Goal: Task Accomplishment & Management: Use online tool/utility

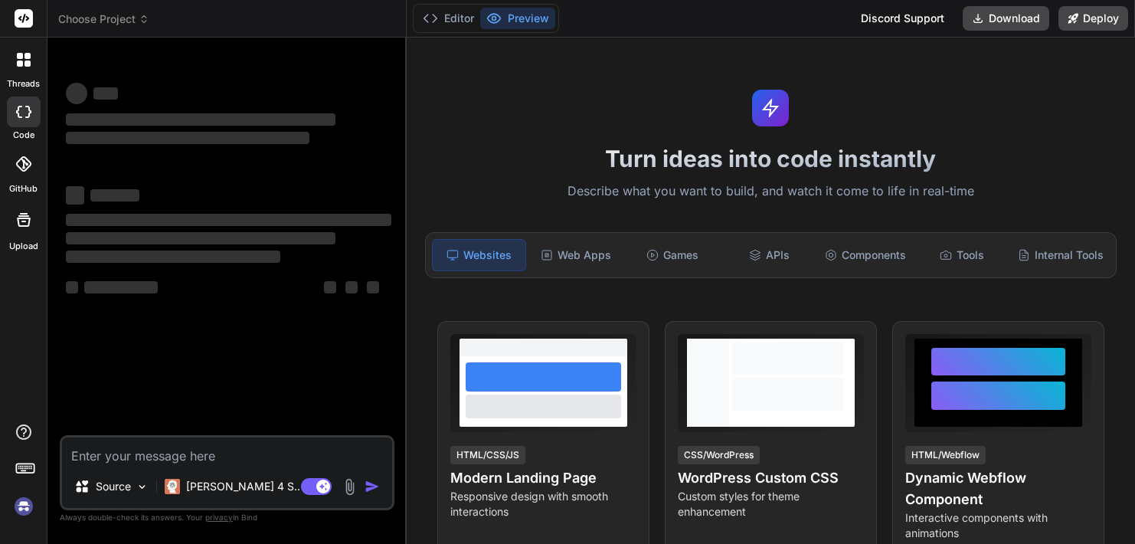
type textarea "x"
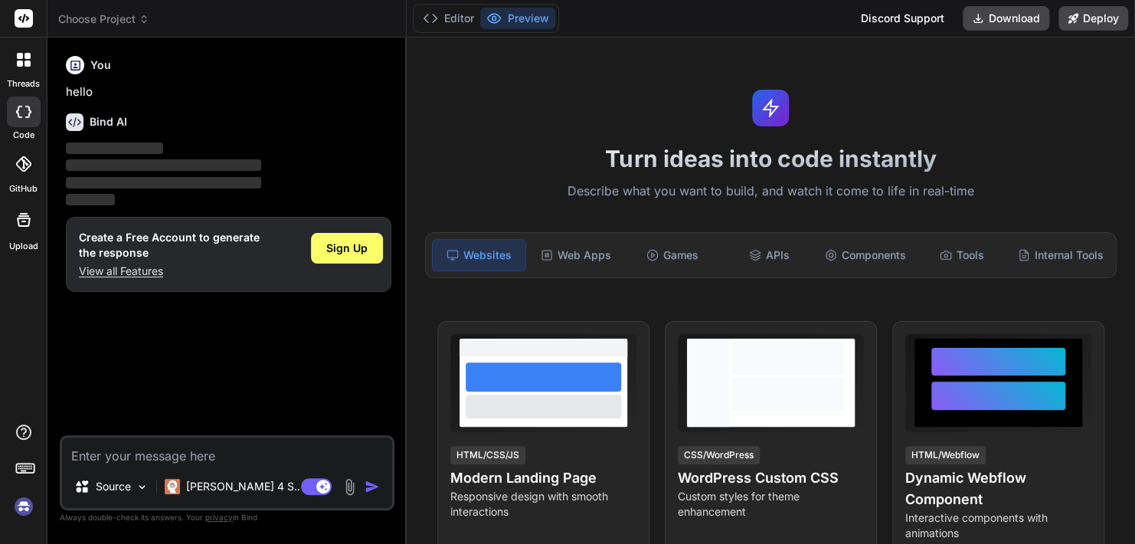
click at [196, 467] on div "Source [PERSON_NAME] 4 S.. Agent Mode. When this toggle is activated, AI automa…" at bounding box center [227, 472] width 335 height 75
click at [197, 460] on textarea at bounding box center [227, 451] width 330 height 28
paste textarea "Build a phishing detection system website using python and Ai modules (xgboost …"
type textarea "Build a phishing detection system website using python and Ai modules (xgboost …"
type textarea "x"
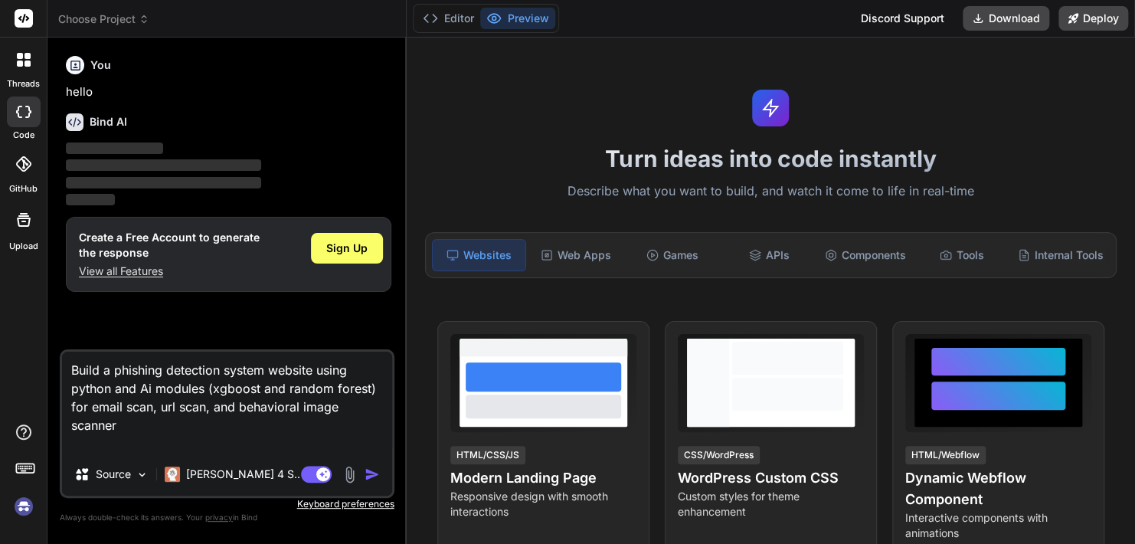
type textarea "Build a phishing detection system website using python and Ai modules (xgboost …"
click at [370, 476] on img "button" at bounding box center [372, 474] width 15 height 15
click at [127, 427] on textarea "Build a phishing detection system website using python and Ai modules (xgboost …" at bounding box center [227, 402] width 330 height 101
click at [372, 477] on img "button" at bounding box center [372, 474] width 15 height 15
click at [343, 254] on span "Sign Up" at bounding box center [346, 248] width 41 height 15
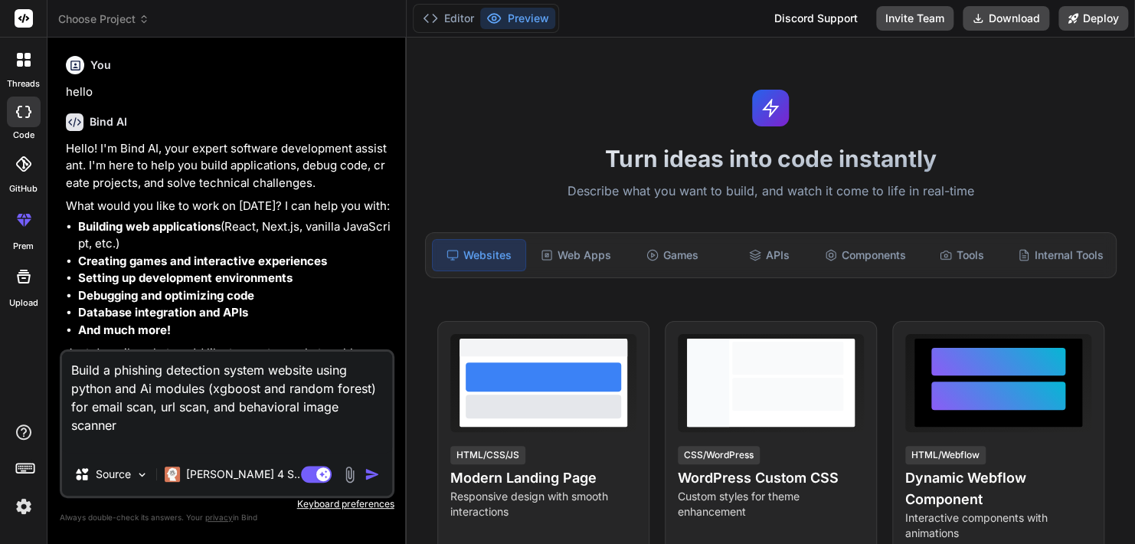
scroll to position [72, 0]
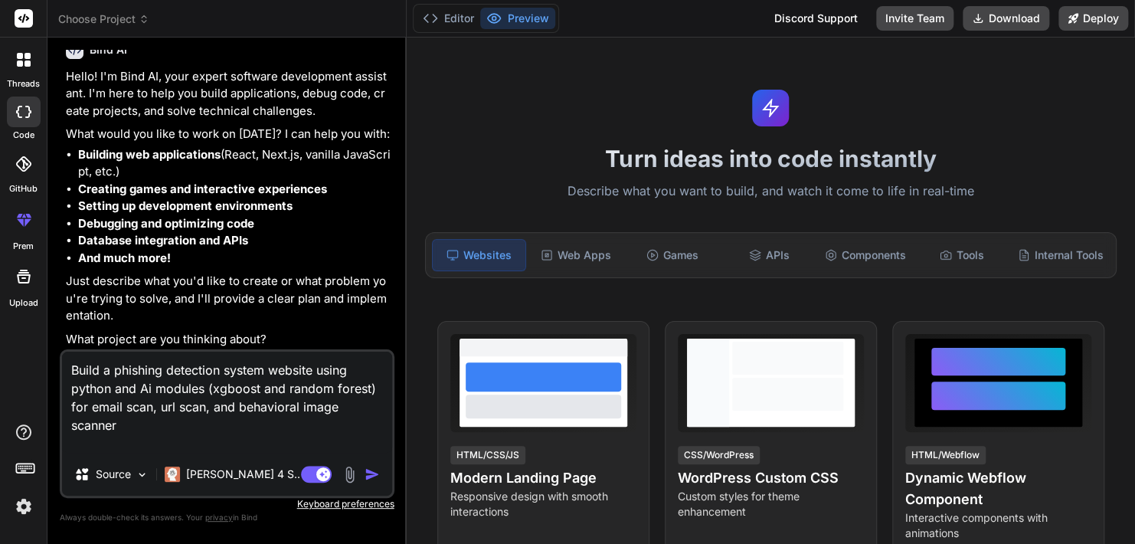
click at [372, 480] on img "button" at bounding box center [372, 474] width 15 height 15
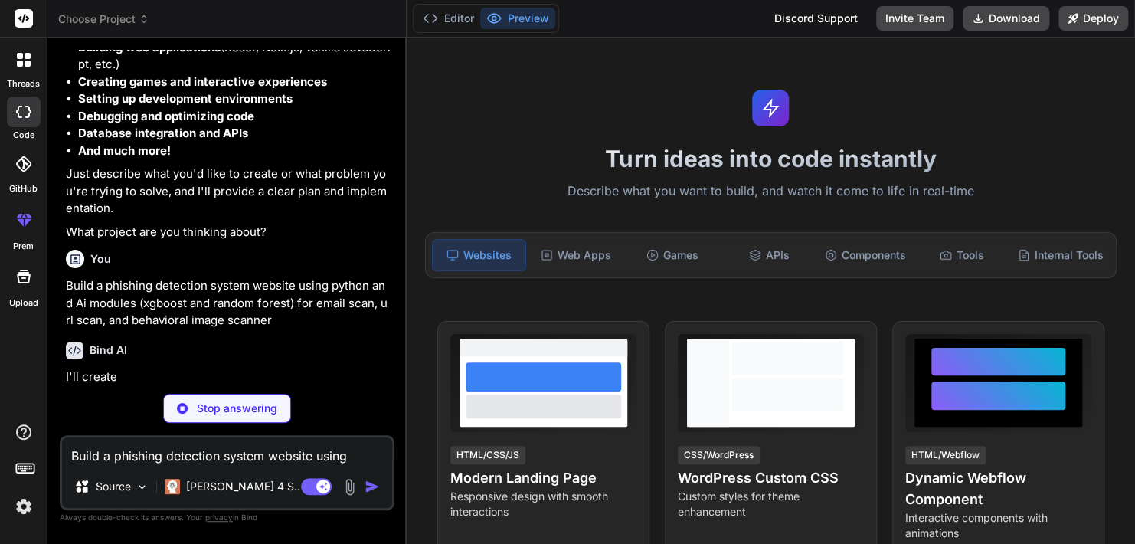
scroll to position [179, 0]
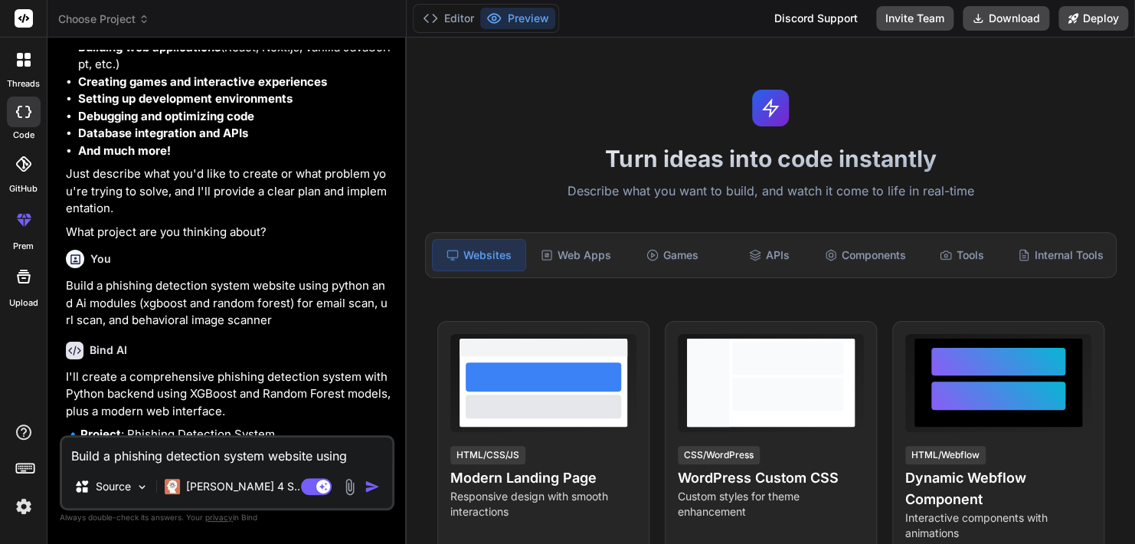
type textarea "x"
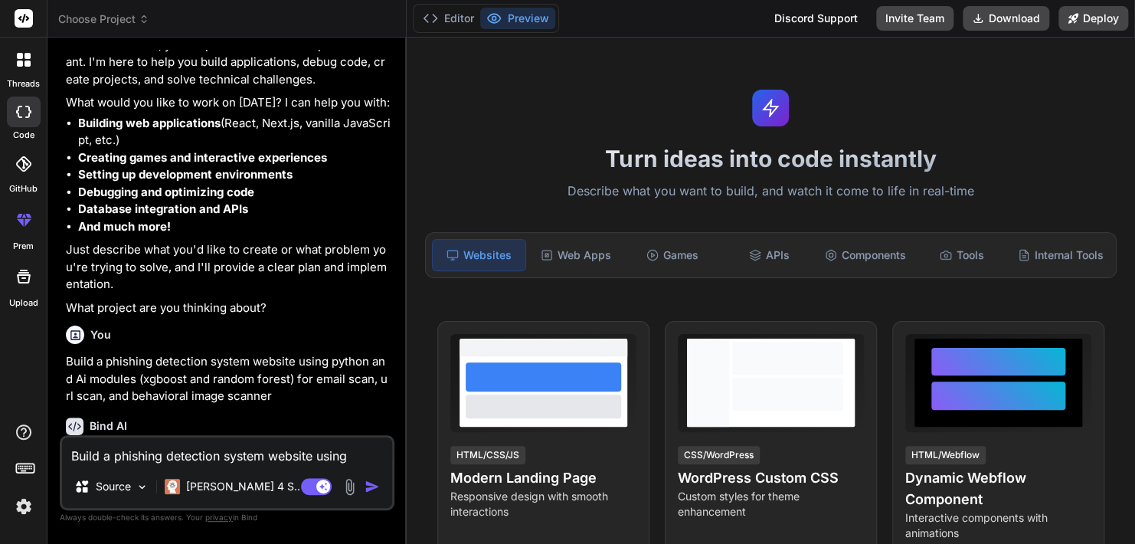
scroll to position [633, 0]
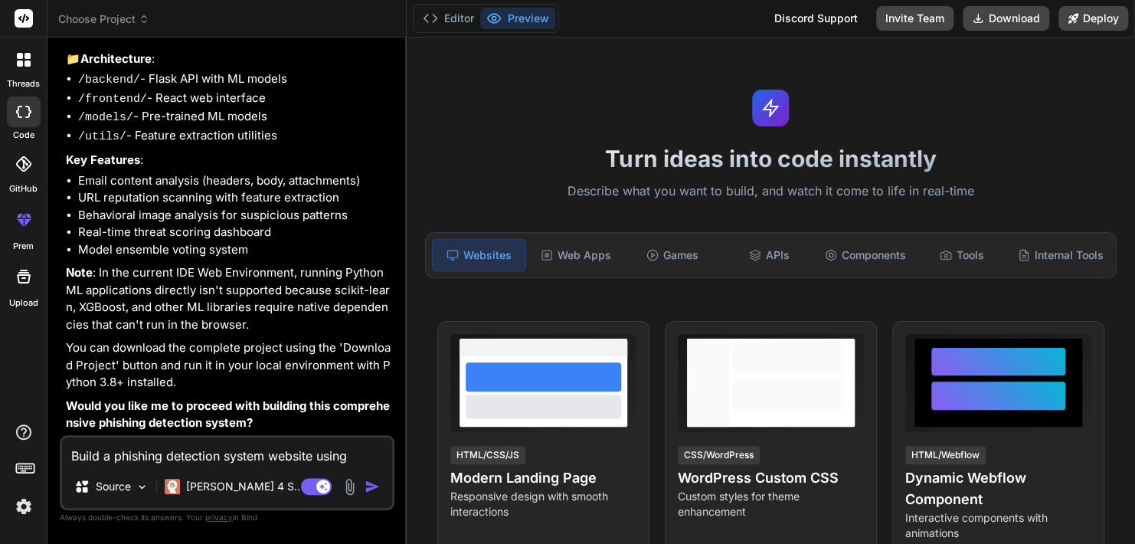
click at [222, 448] on textarea "Build a phishing detection system website using python and Ai modules (xgboost …" at bounding box center [227, 451] width 330 height 28
type textarea "y"
type textarea "x"
type textarea "ye"
type textarea "x"
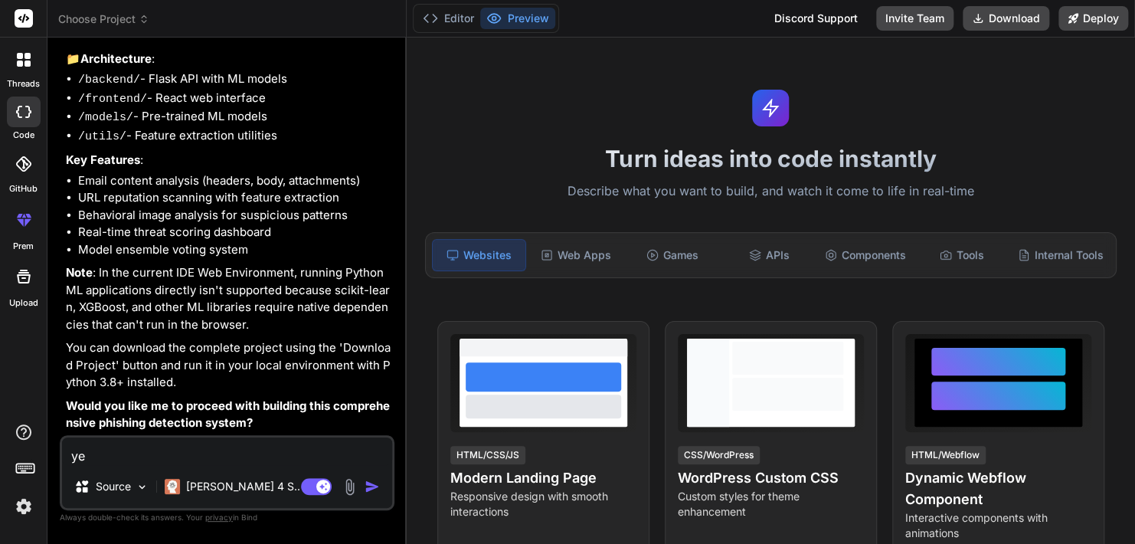
type textarea "yes"
type textarea "x"
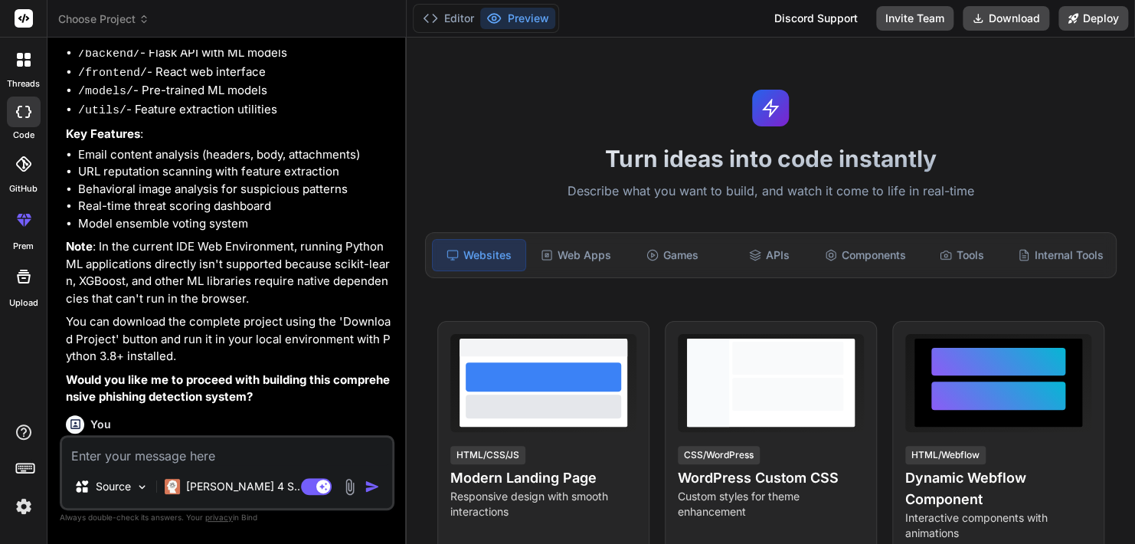
scroll to position [792, 0]
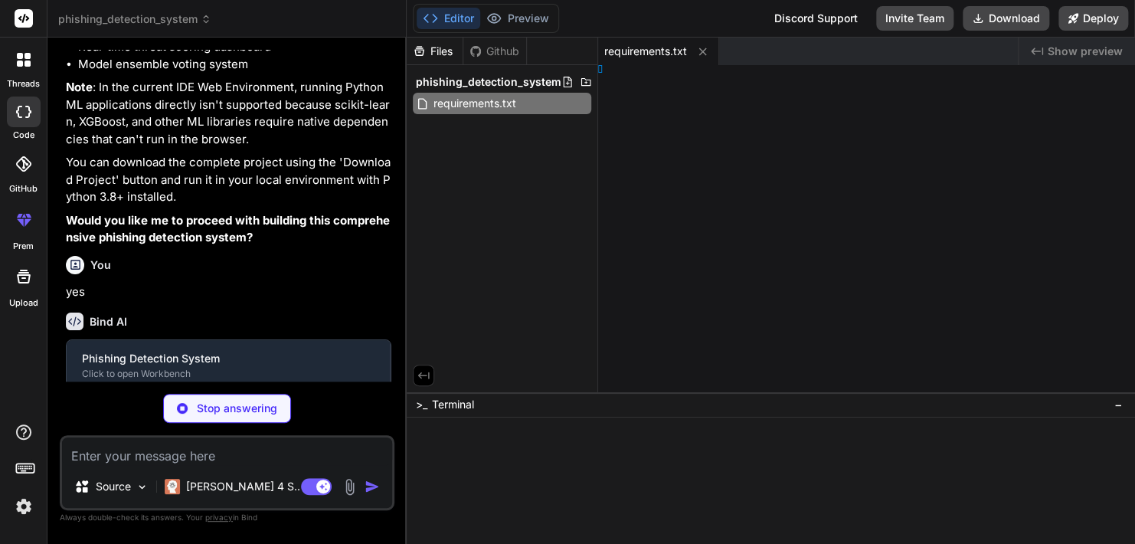
type textarea "x"
type textarea "000)"
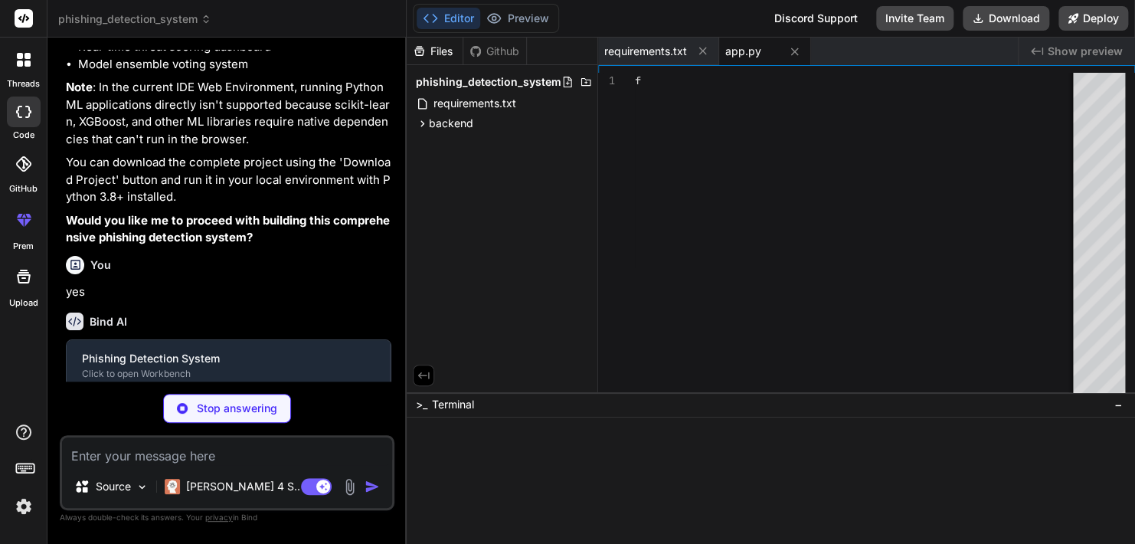
type textarea "x"
type textarea "if __name__ == '__main__': # Create models directory if it doesn't exist os.mak…"
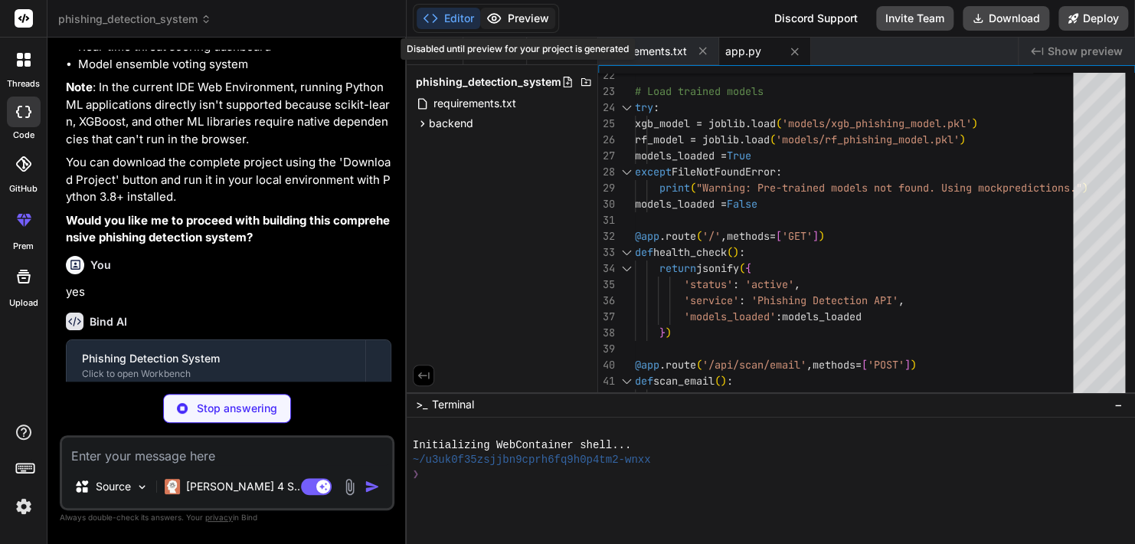
type textarea "x"
type textarea "return any([DOMAIN_NAME](pattern, from_header, re.IGNORECASE) for pattern in su…"
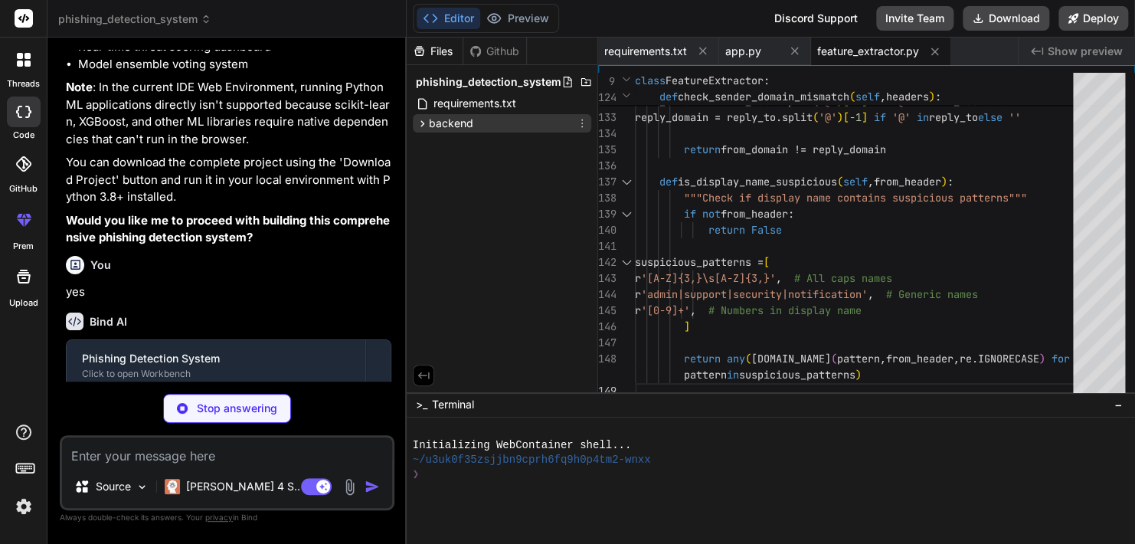
click at [422, 123] on icon at bounding box center [422, 123] width 13 height 13
click at [433, 167] on icon at bounding box center [435, 165] width 13 height 13
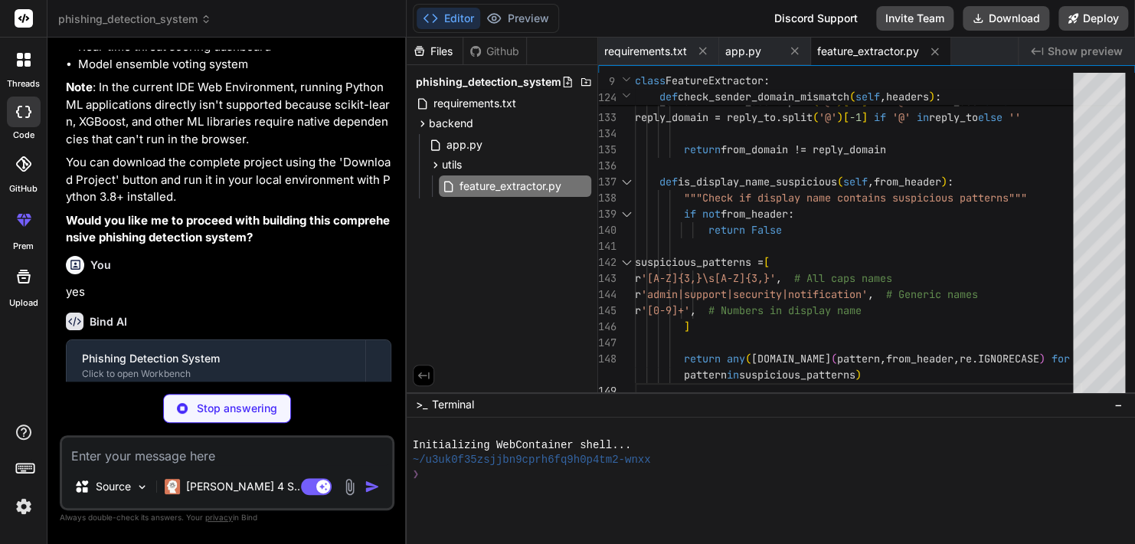
type textarea "x"
type textarea "# URL analysis urls = self.extract_urls_from_email(email_content) if len(urls) …"
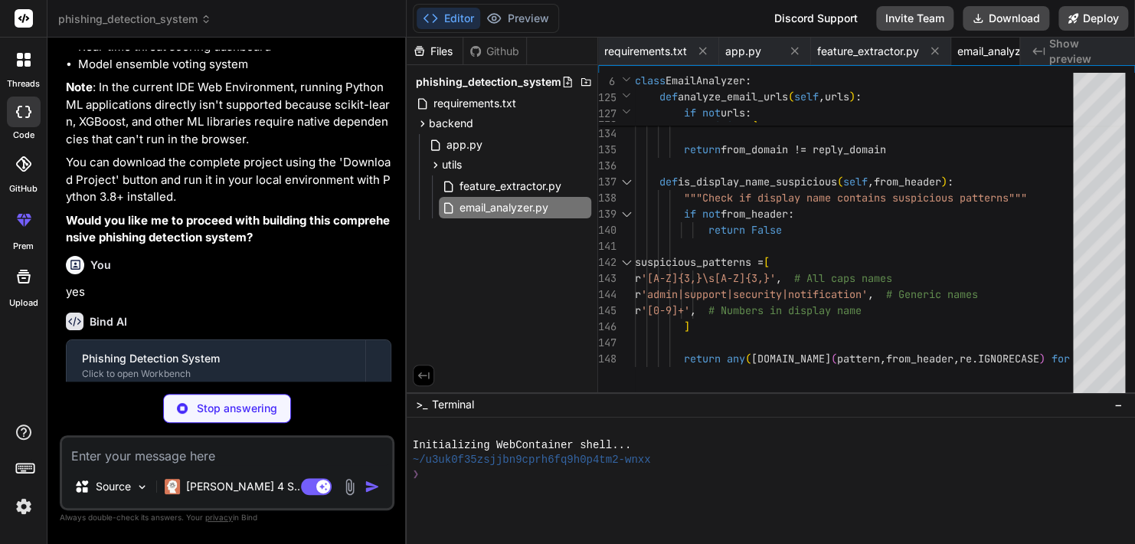
type textarea "x"
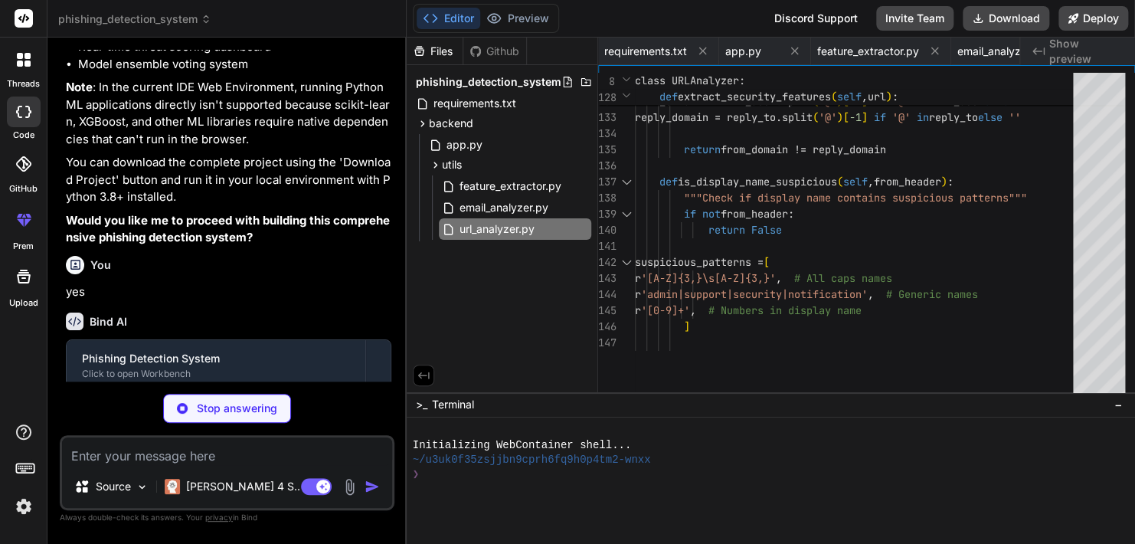
type textarea "x"
type textarea "score += 0.15 # Normalize score return min(score, 1.0)"
type textarea "x"
type textarea "}"
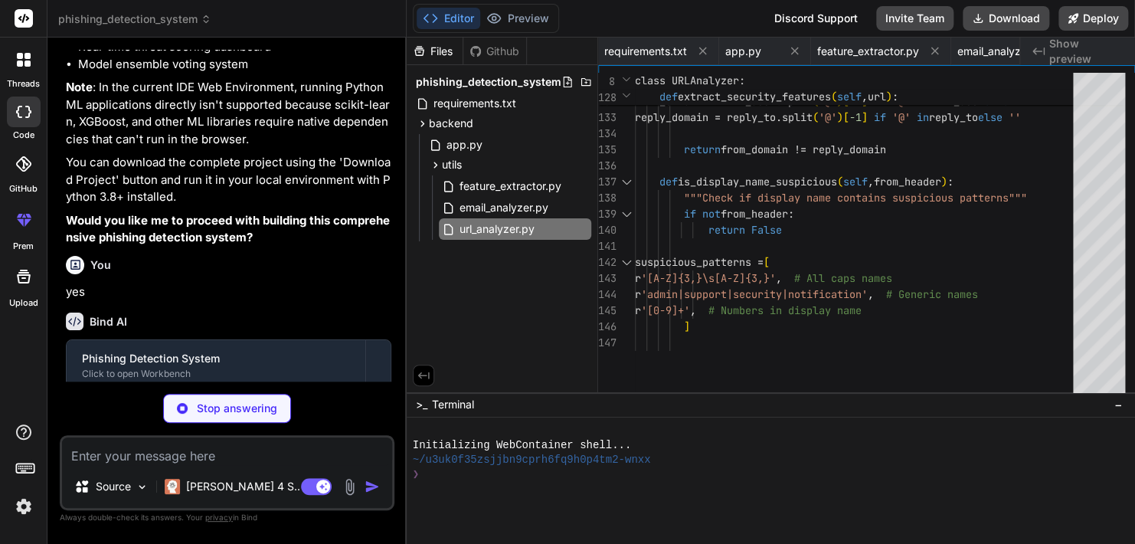
type textarea "x"
type textarea "} </style> </head> <body> <noscript>You need to enable JavaScript to run this a…"
type textarea "x"
type textarea ");"
type textarea "x"
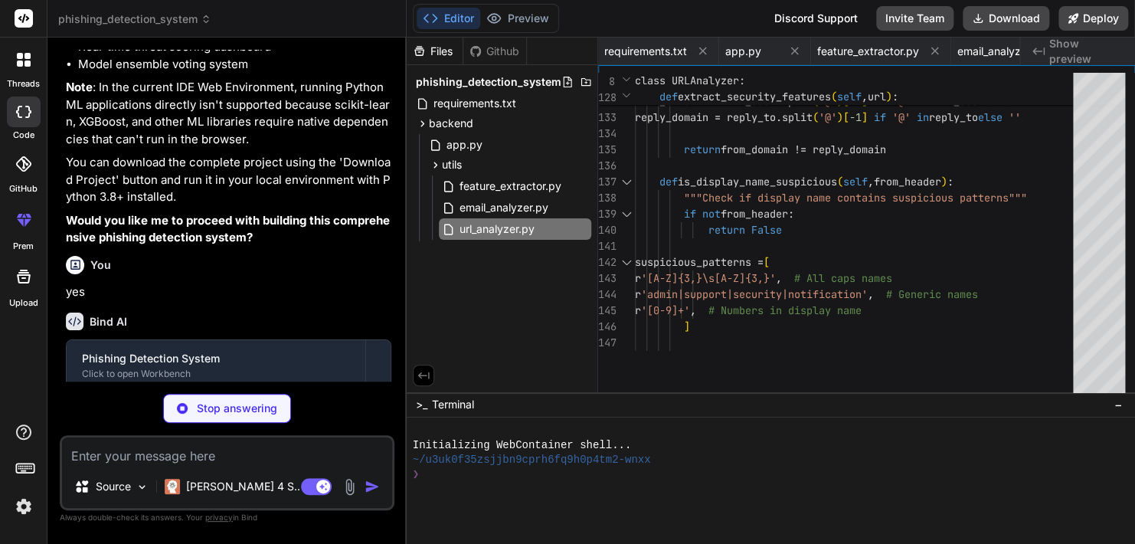
type textarea ".grid-2, .grid-3 { grid-template-columns: 1fr; } }"
type textarea "x"
type textarea "<Route path="/batch" element={<BatchScanner />} /> <Route path="/analytics" ele…"
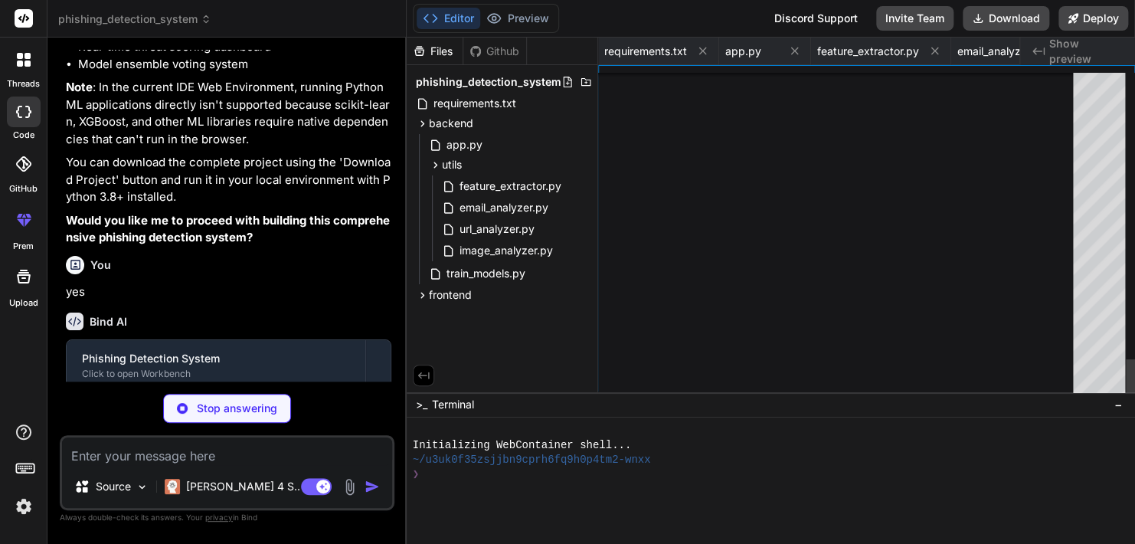
type textarea "x"
type textarea "}; export default Header;"
type textarea "x"
type textarea "export default ThreatIndicator;"
type textarea "x"
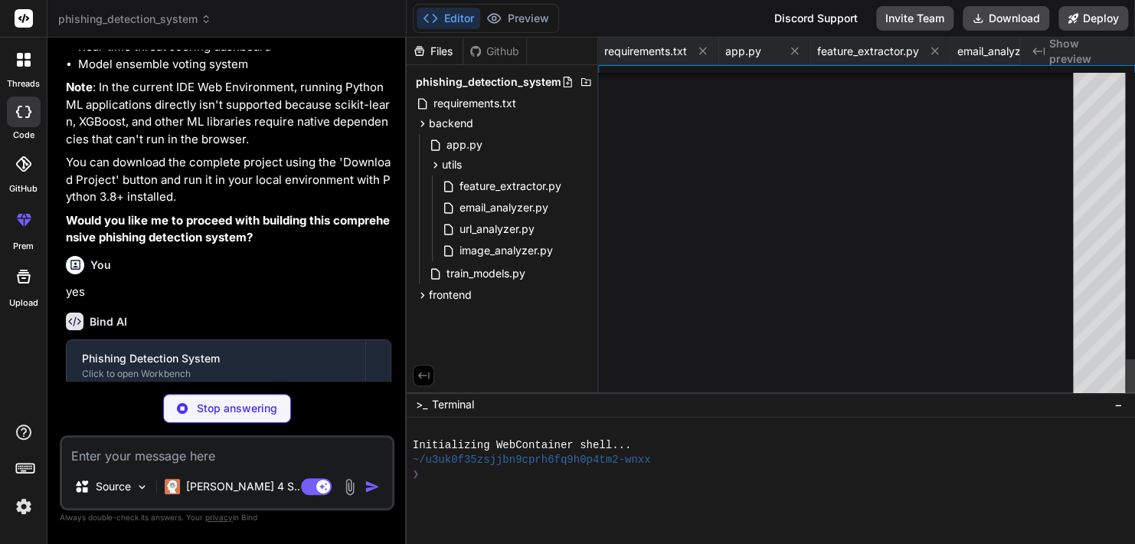
type textarea "trained on phishing patterns and indicators. </div> </div> ); }; export default…"
type textarea "x"
type textarea "export default Dashboard;"
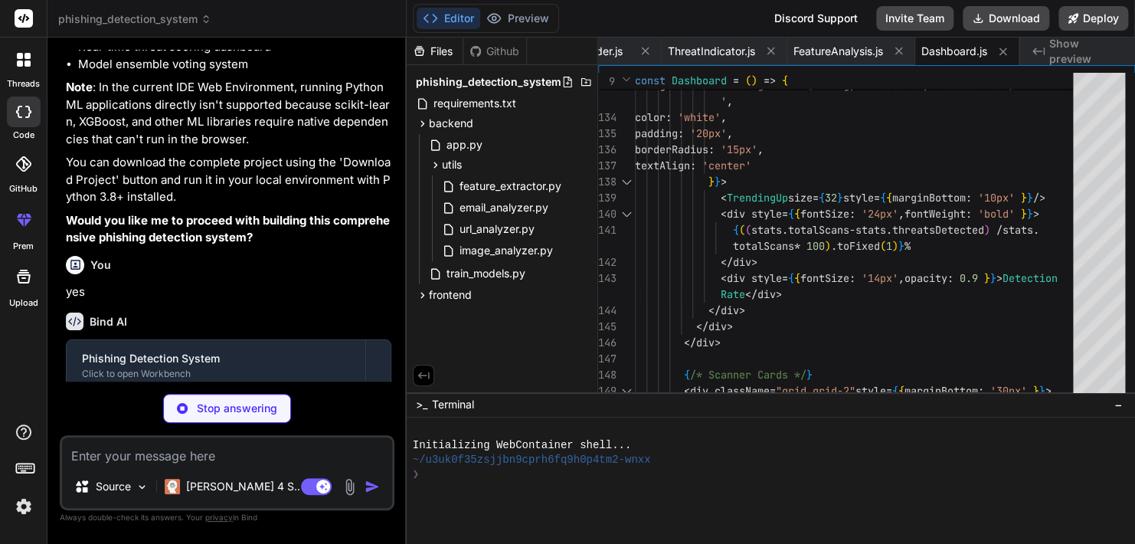
type textarea "x"
type textarea "</div> </div> </div> </div> ); }; export default EmailScanner;"
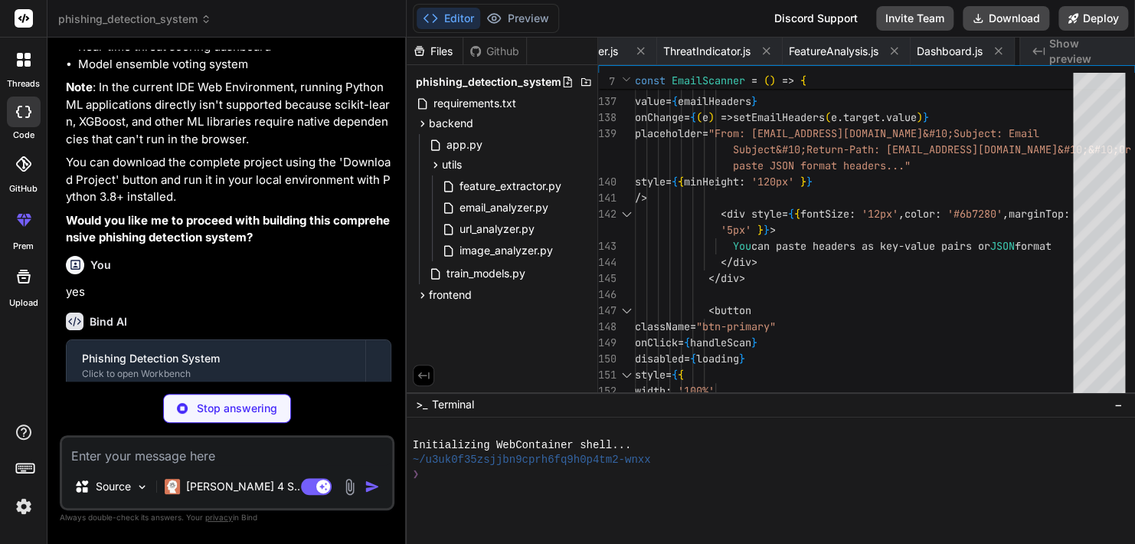
scroll to position [0, 1467]
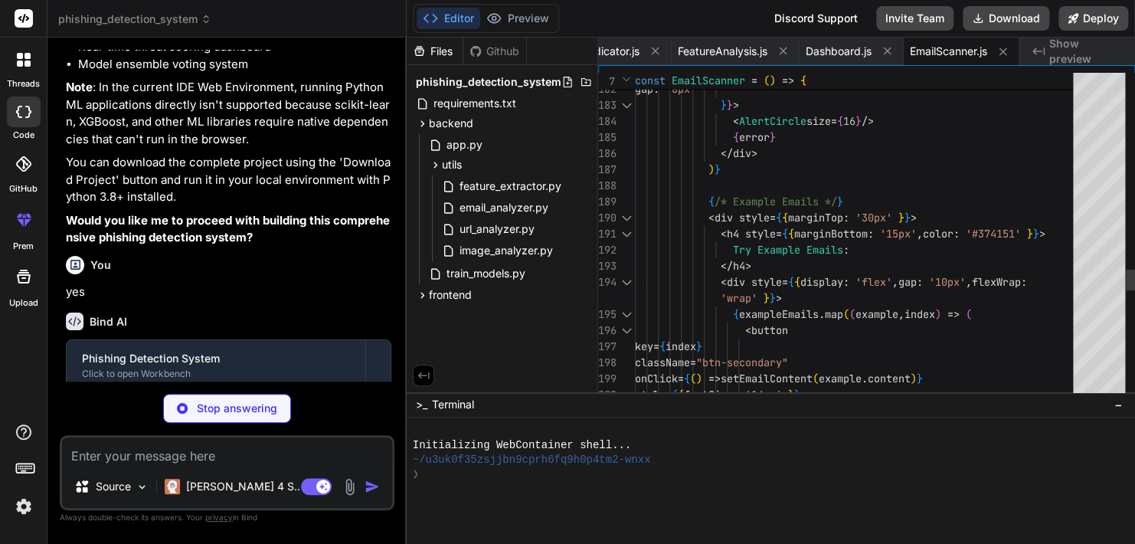
type textarea "x"
type textarea "</div> </div> </div> </div> ); }; export default URLScanner;"
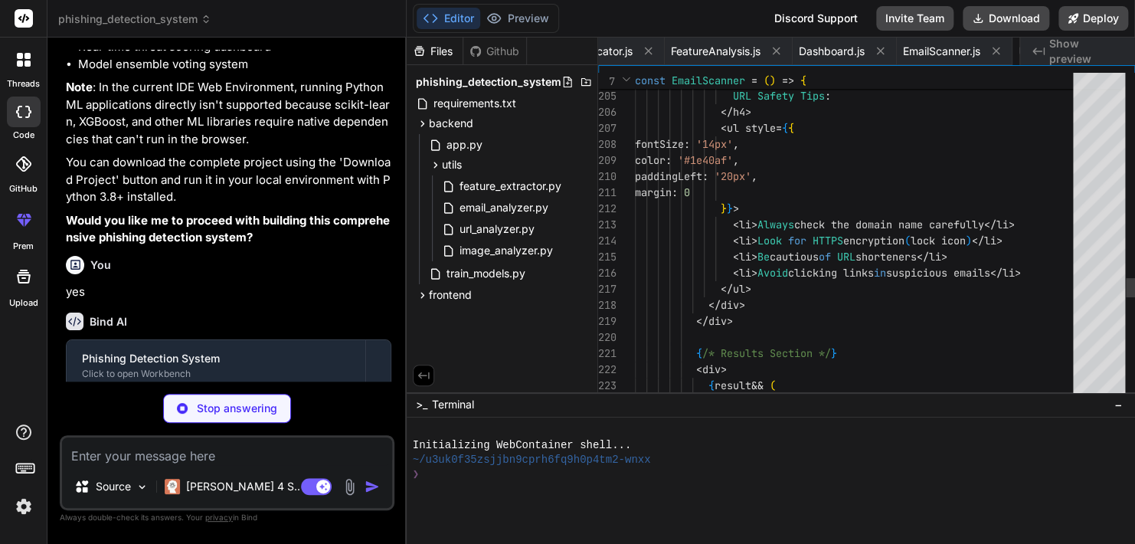
scroll to position [0, 1579]
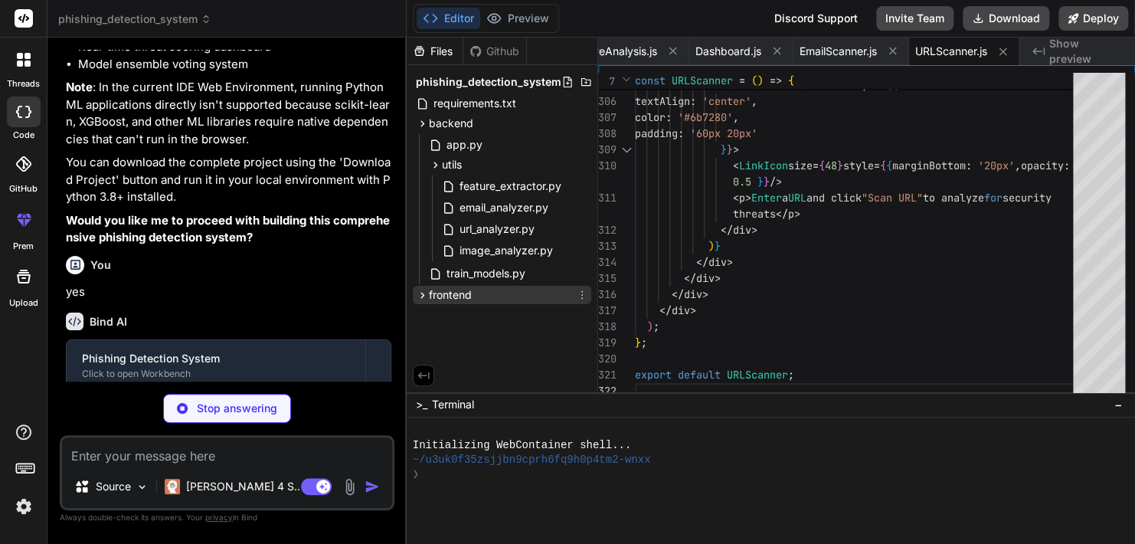
click at [417, 300] on icon at bounding box center [422, 295] width 13 height 13
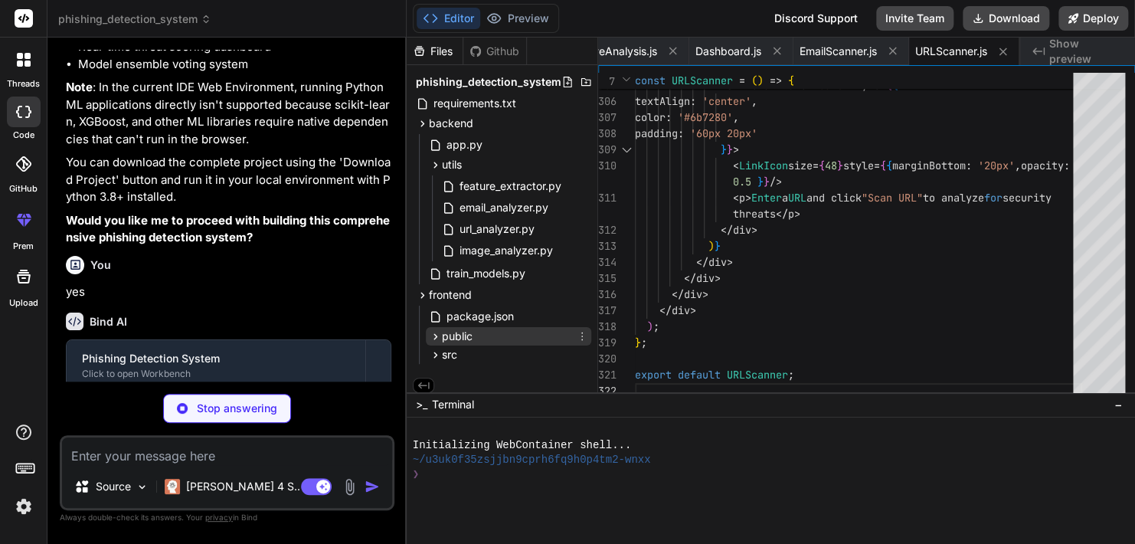
click at [435, 335] on icon at bounding box center [436, 336] width 4 height 6
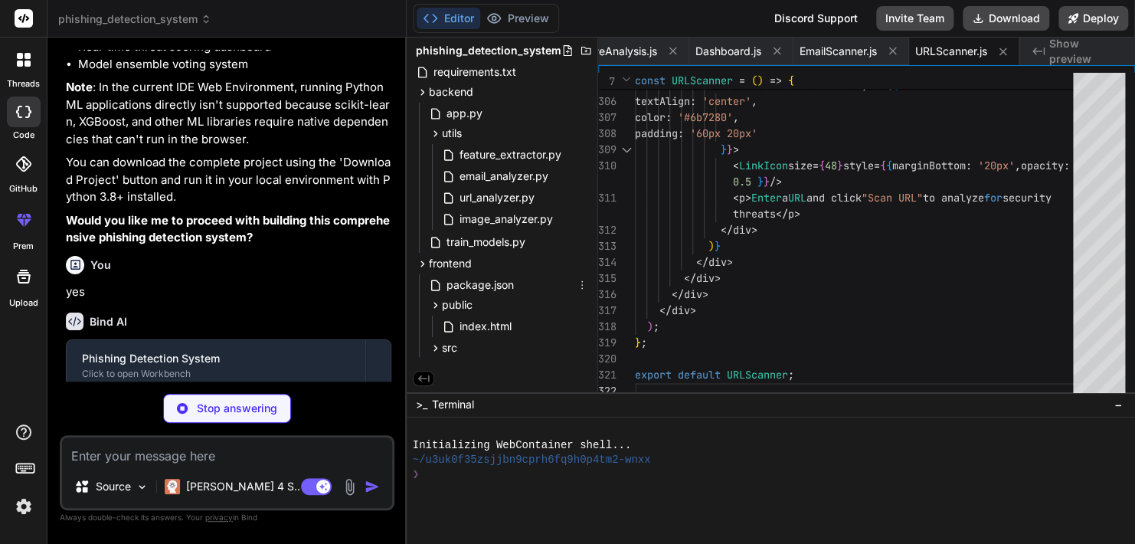
scroll to position [34, 0]
click at [434, 347] on icon at bounding box center [436, 348] width 4 height 6
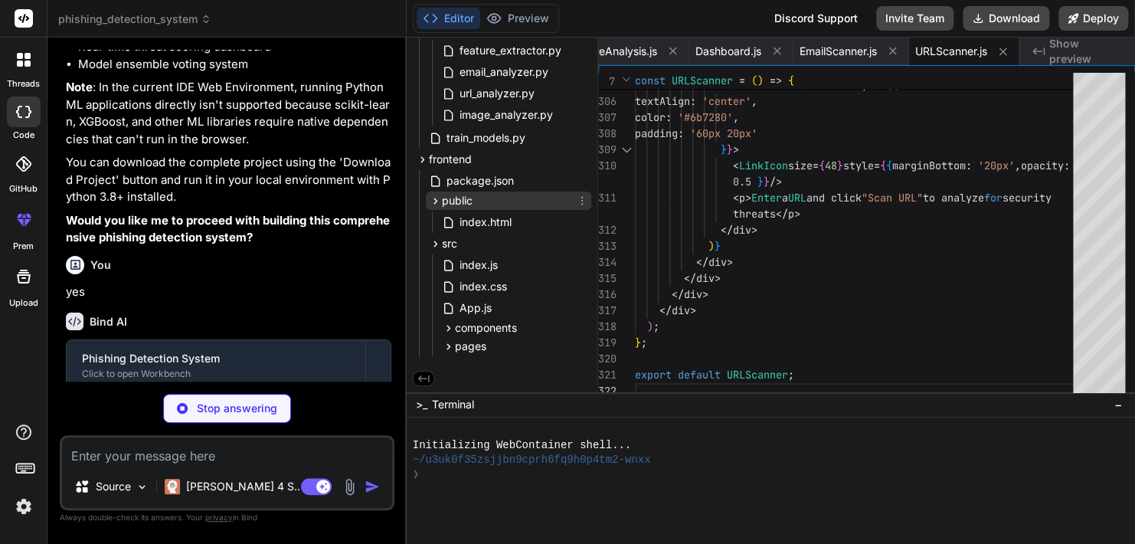
scroll to position [0, 0]
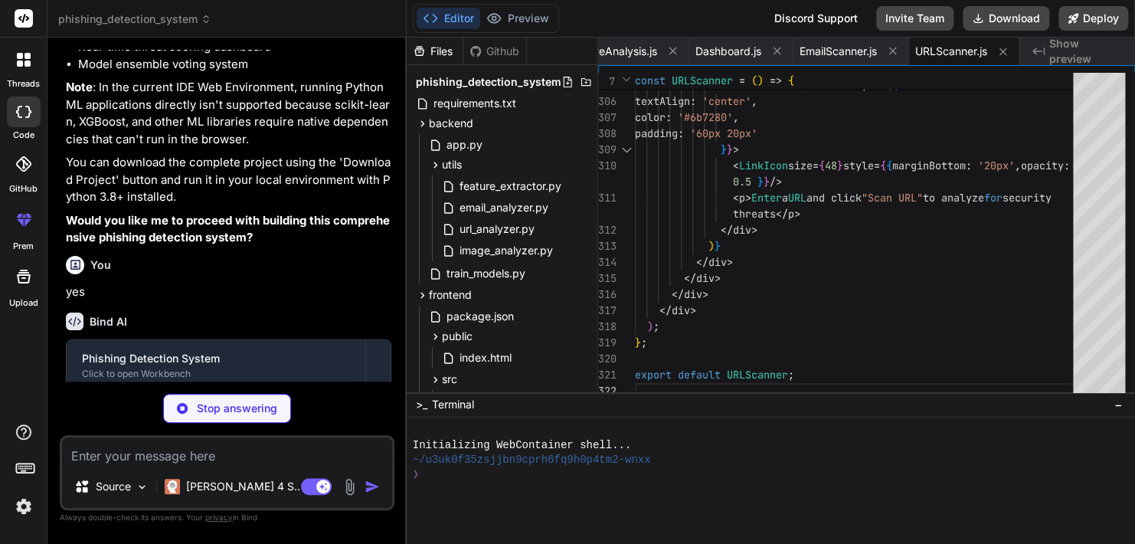
type textarea "x"
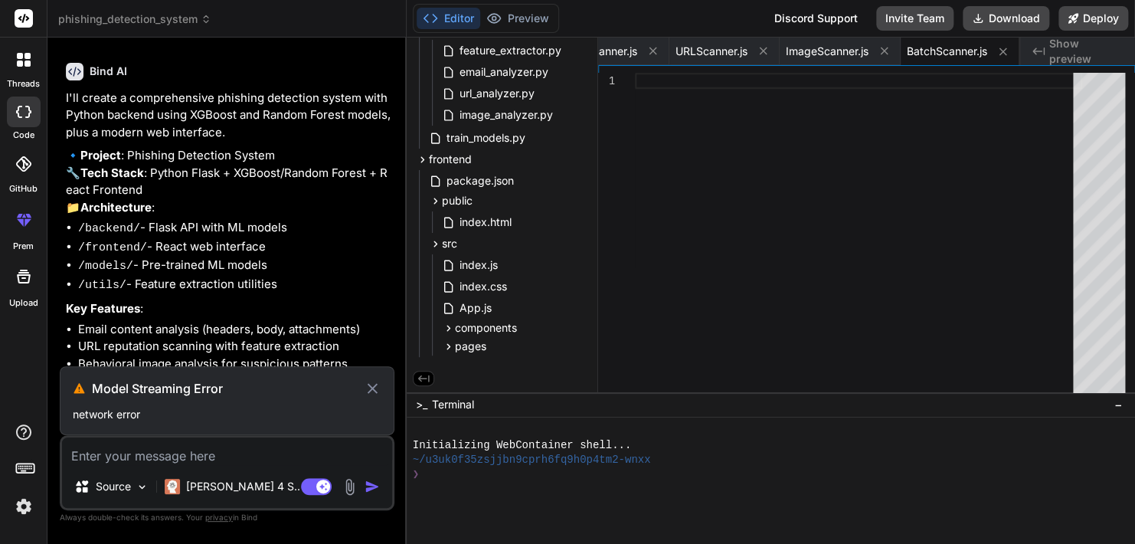
scroll to position [753, 0]
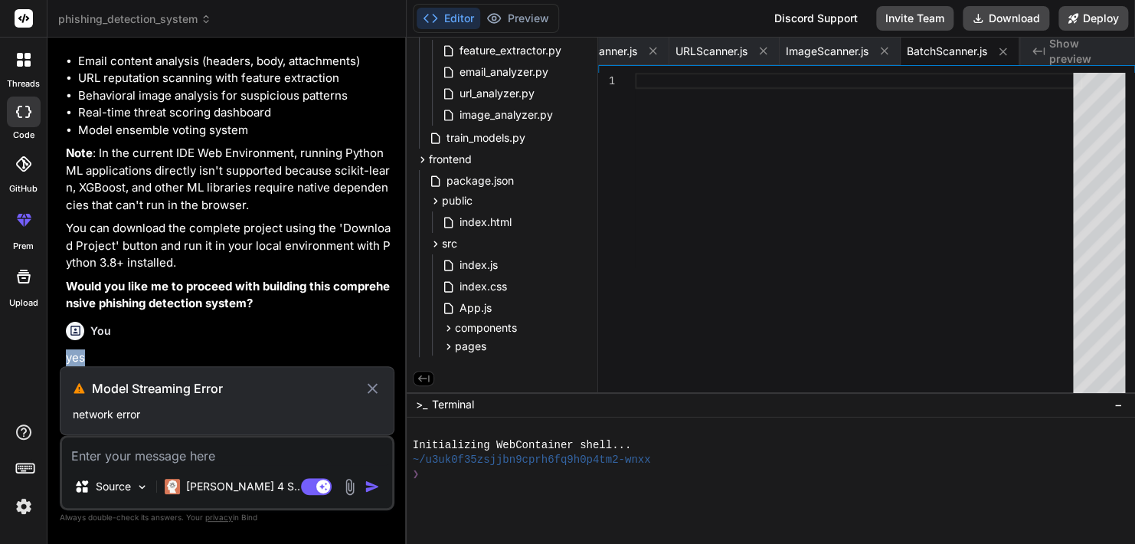
drag, startPoint x: 287, startPoint y: 353, endPoint x: 291, endPoint y: 336, distance: 17.5
click at [291, 336] on div "You yes" at bounding box center [229, 341] width 326 height 51
drag, startPoint x: 291, startPoint y: 336, endPoint x: 211, endPoint y: 348, distance: 81.3
click at [211, 348] on div "You yes" at bounding box center [229, 341] width 326 height 51
click at [99, 360] on p "yes" at bounding box center [229, 358] width 326 height 18
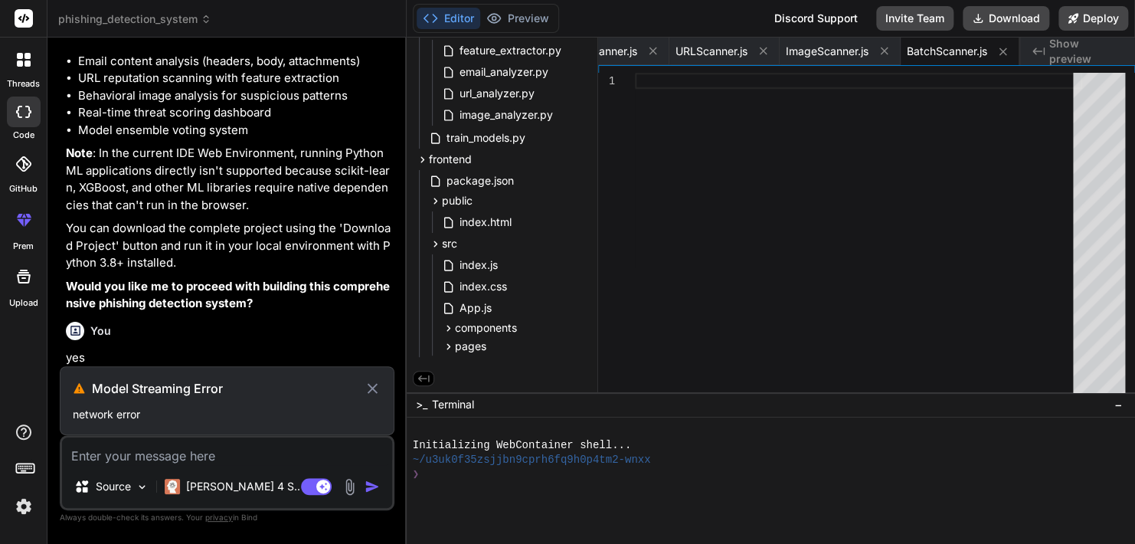
click at [370, 385] on icon at bounding box center [373, 388] width 18 height 18
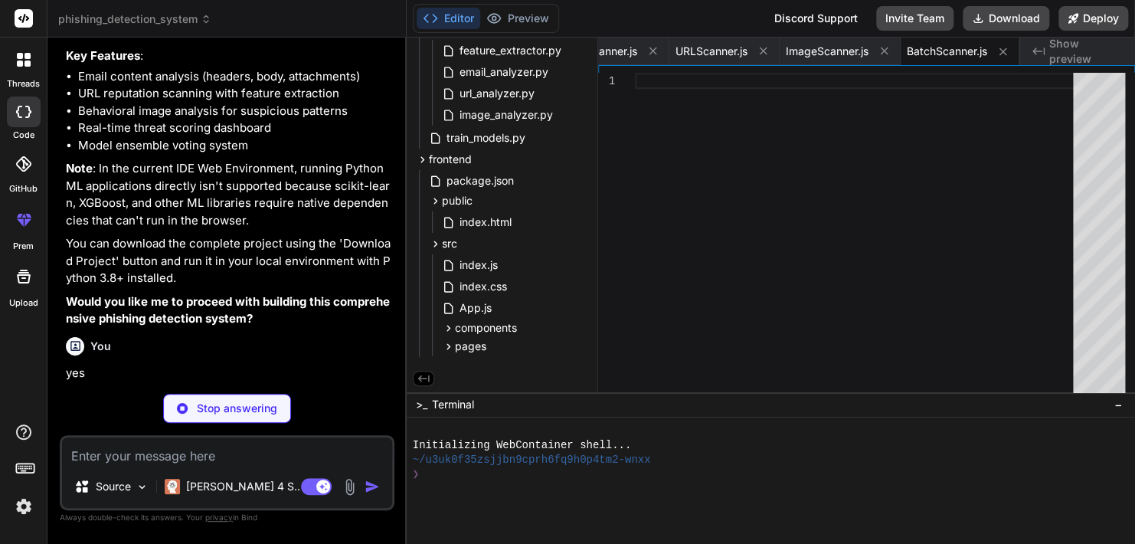
type textarea "x"
click at [775, 367] on div at bounding box center [858, 236] width 447 height 326
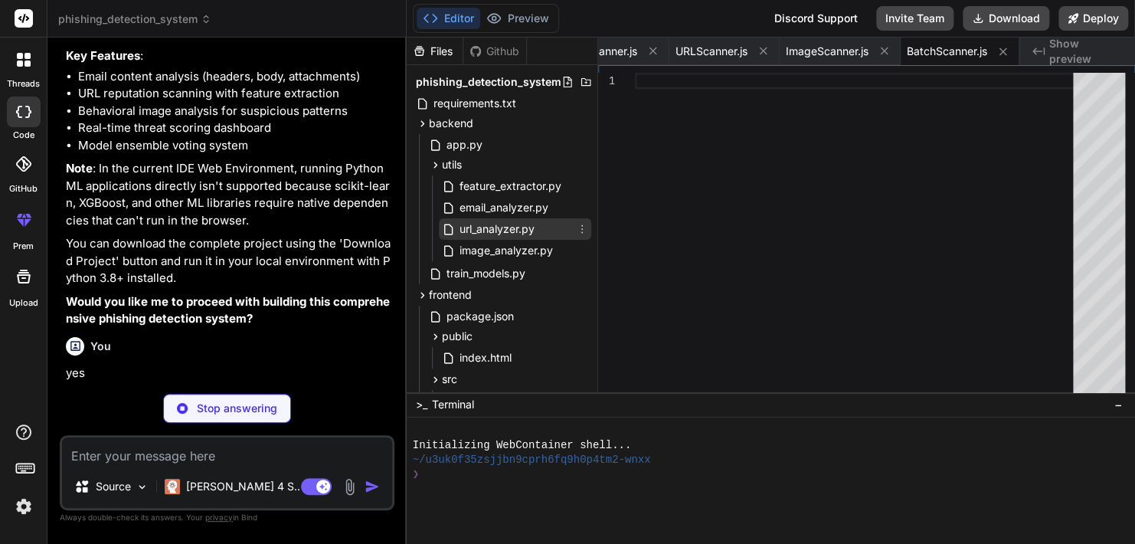
scroll to position [138, 0]
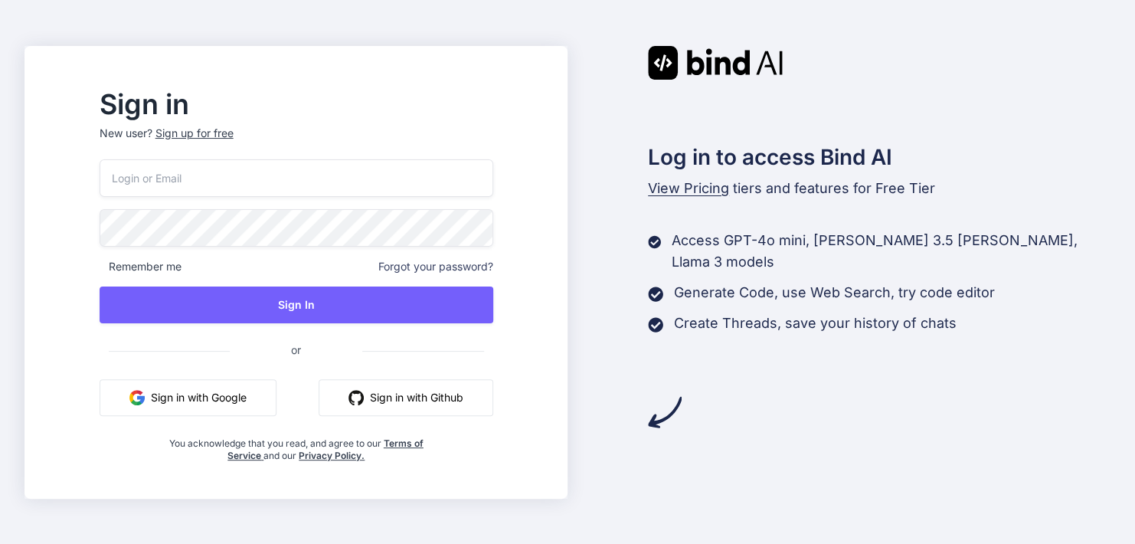
click at [258, 400] on button "Sign in with Google" at bounding box center [188, 397] width 177 height 37
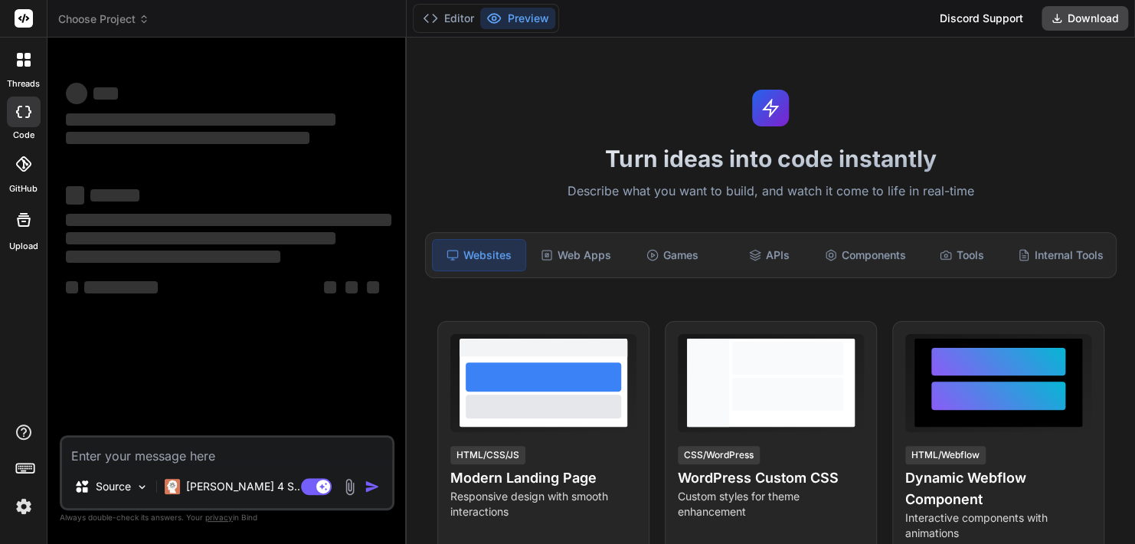
type textarea "x"
